Goal: Information Seeking & Learning: Learn about a topic

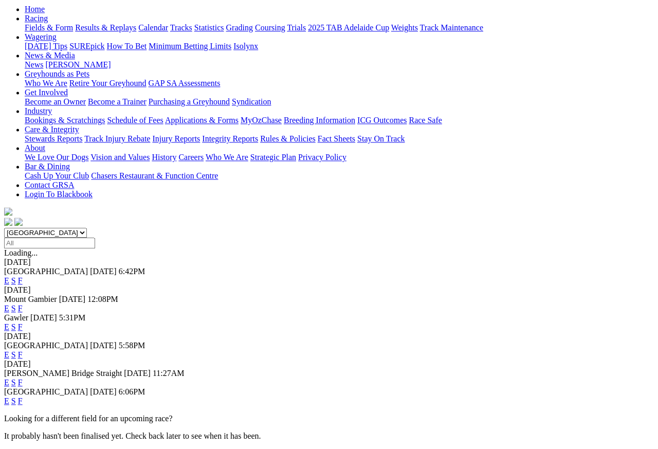
scroll to position [107, 0]
click at [23, 397] on link "F" at bounding box center [20, 401] width 5 height 9
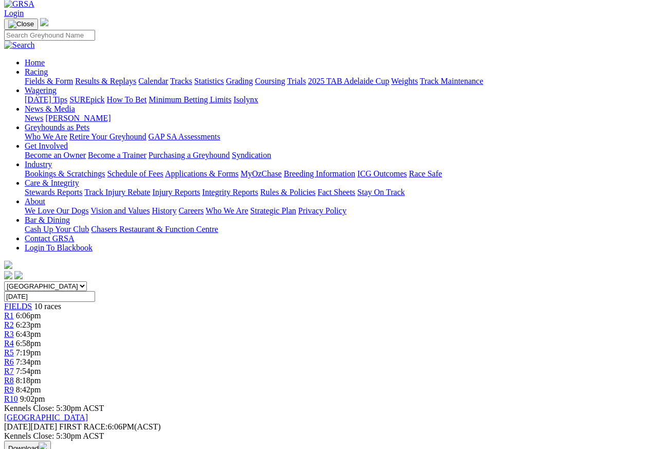
scroll to position [57, 0]
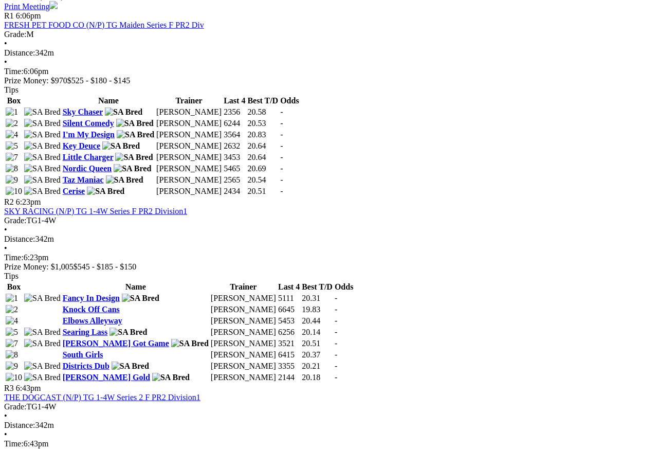
scroll to position [514, 0]
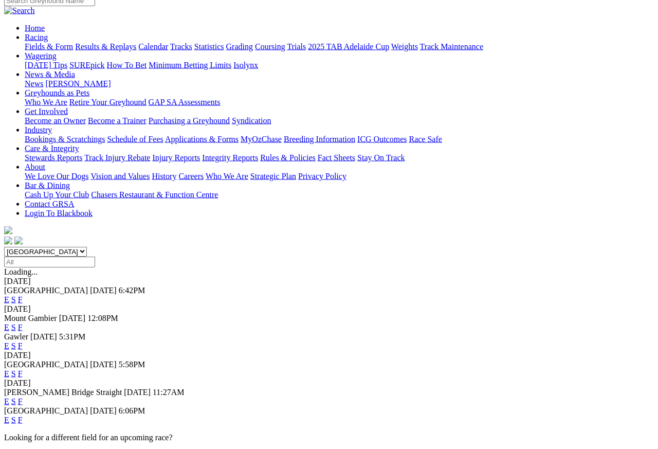
scroll to position [88, 0]
click at [23, 397] on link "F" at bounding box center [20, 401] width 5 height 9
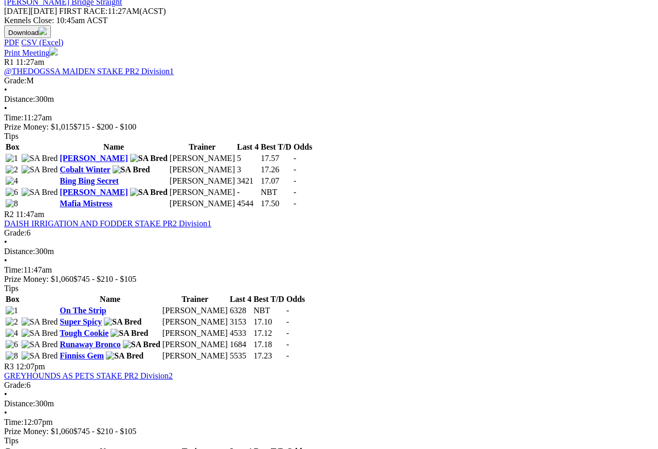
scroll to position [467, 0]
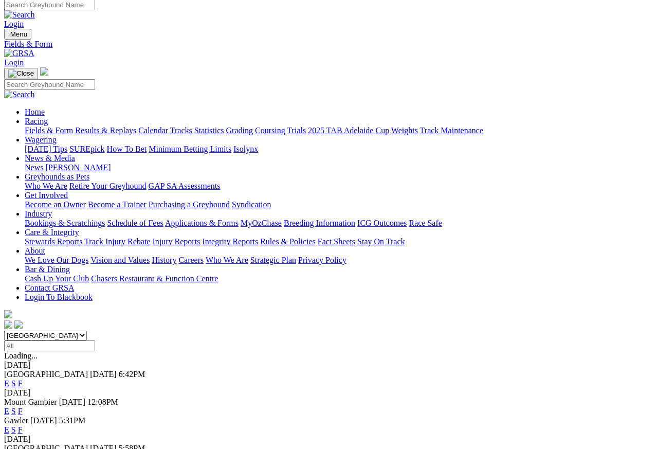
scroll to position [5, 0]
click at [23, 425] on link "F" at bounding box center [20, 429] width 5 height 9
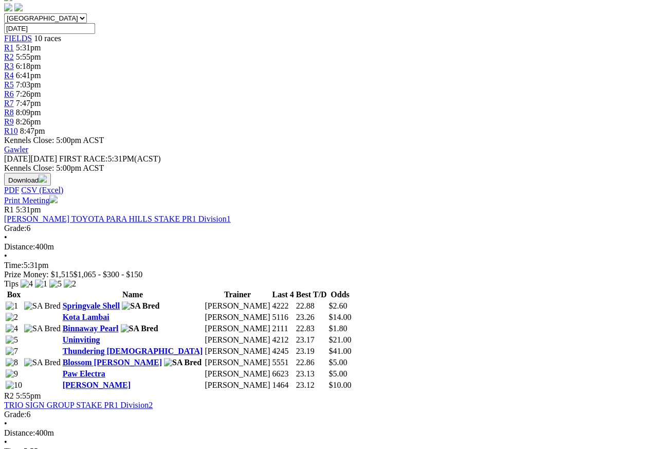
scroll to position [318, 0]
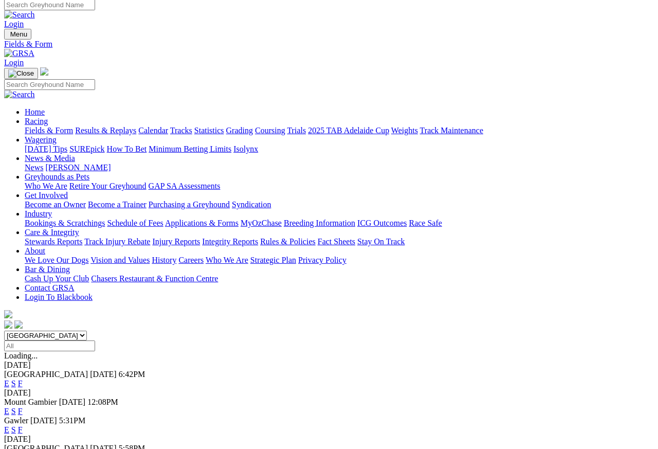
scroll to position [5, 0]
click at [23, 399] on link "F" at bounding box center [20, 410] width 5 height 9
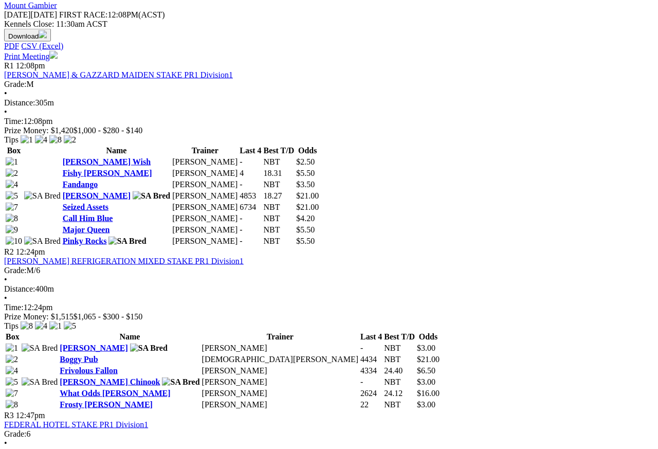
scroll to position [469, 0]
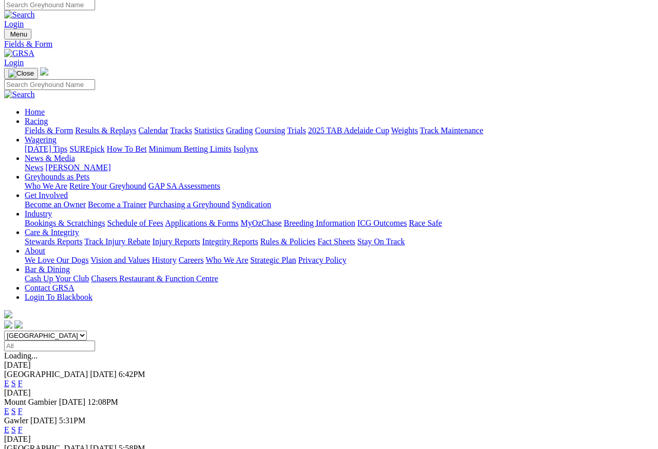
scroll to position [5, 0]
click at [23, 448] on link "F" at bounding box center [20, 457] width 5 height 9
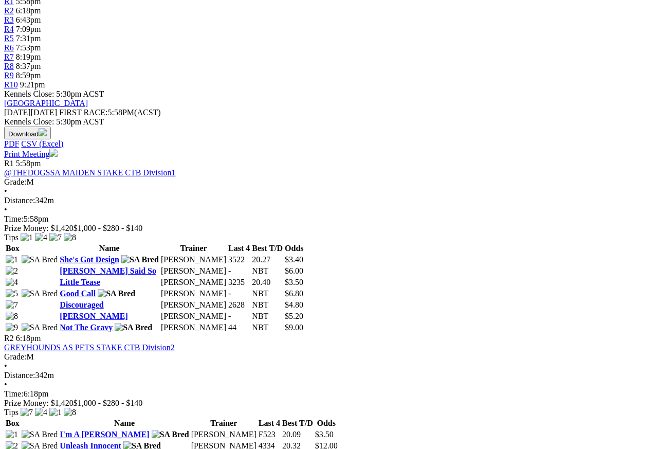
scroll to position [363, 0]
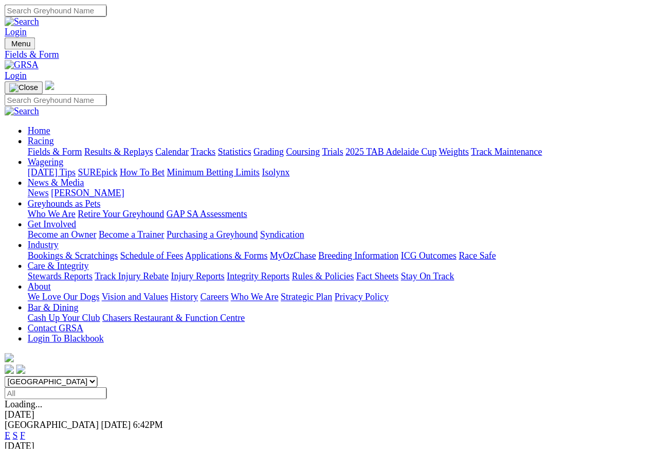
scroll to position [5, 0]
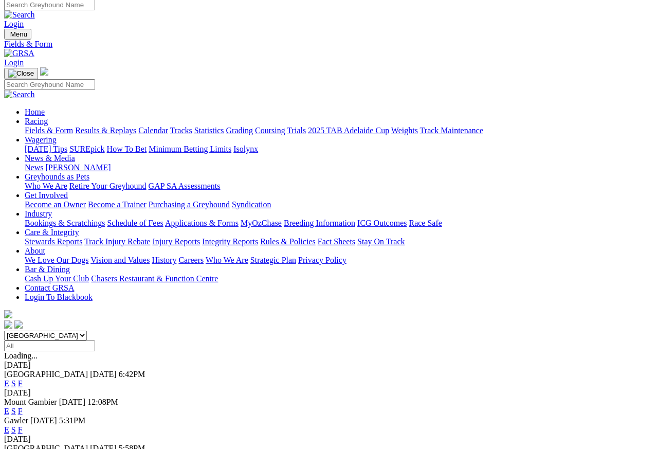
click at [79, 228] on link "Care & Integrity" at bounding box center [52, 232] width 54 height 9
click at [258, 237] on link "Integrity Reports" at bounding box center [230, 241] width 56 height 9
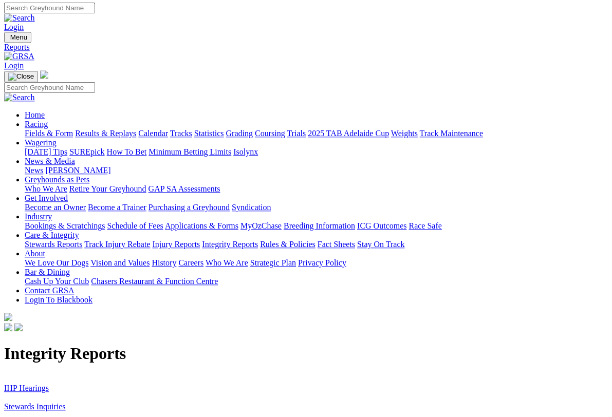
scroll to position [2, 0]
click at [37, 399] on link "Stewards Inquiries" at bounding box center [35, 406] width 62 height 9
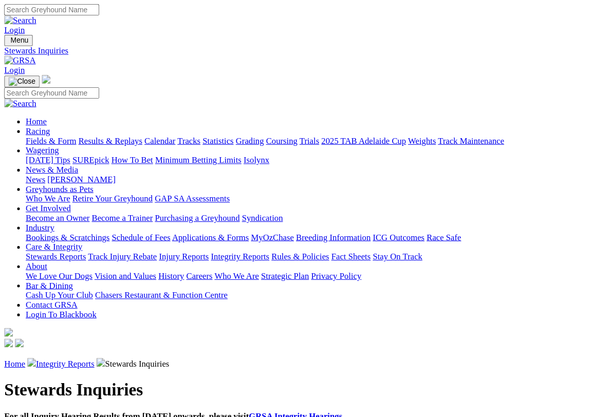
scroll to position [2, 0]
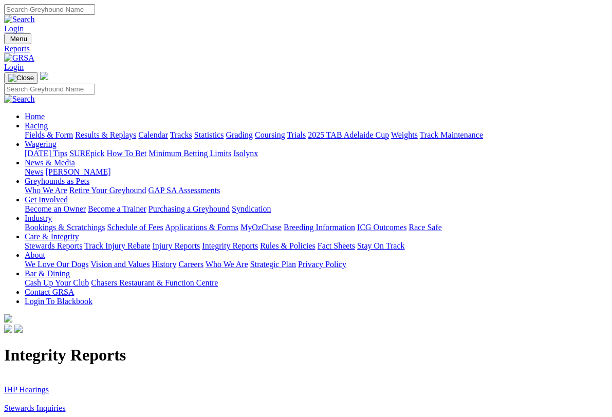
scroll to position [2, 0]
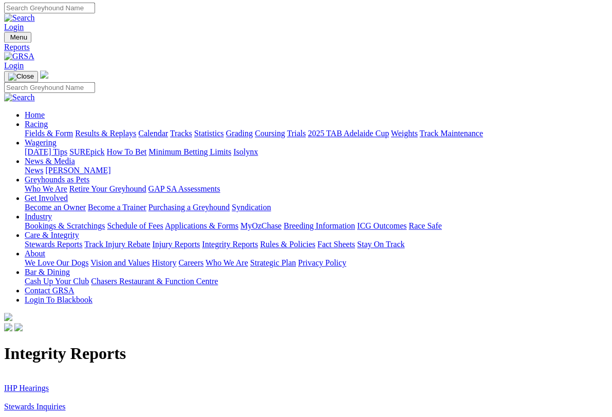
click at [27, 384] on link "IHP Hearings" at bounding box center [26, 388] width 45 height 9
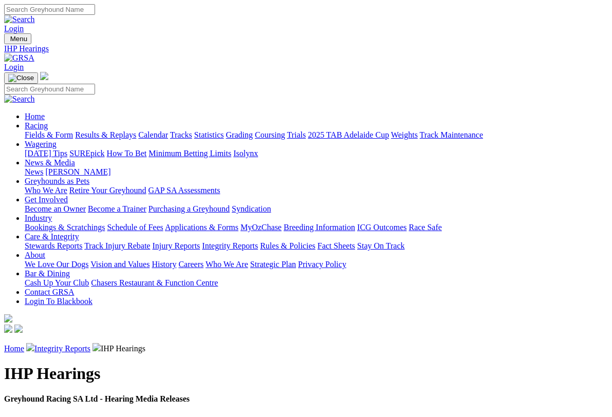
scroll to position [2, 0]
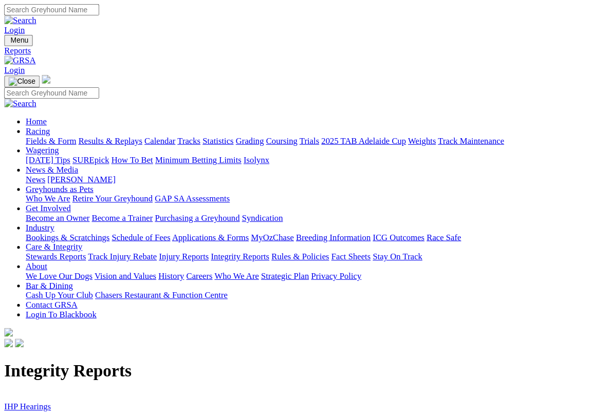
scroll to position [2, 0]
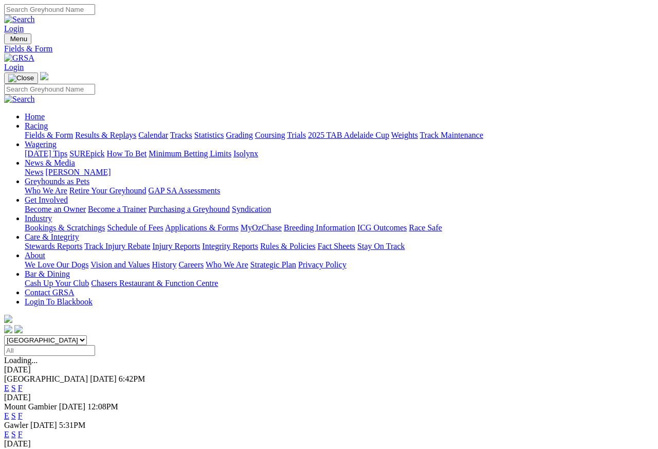
scroll to position [5, 0]
